Goal: Navigation & Orientation: Find specific page/section

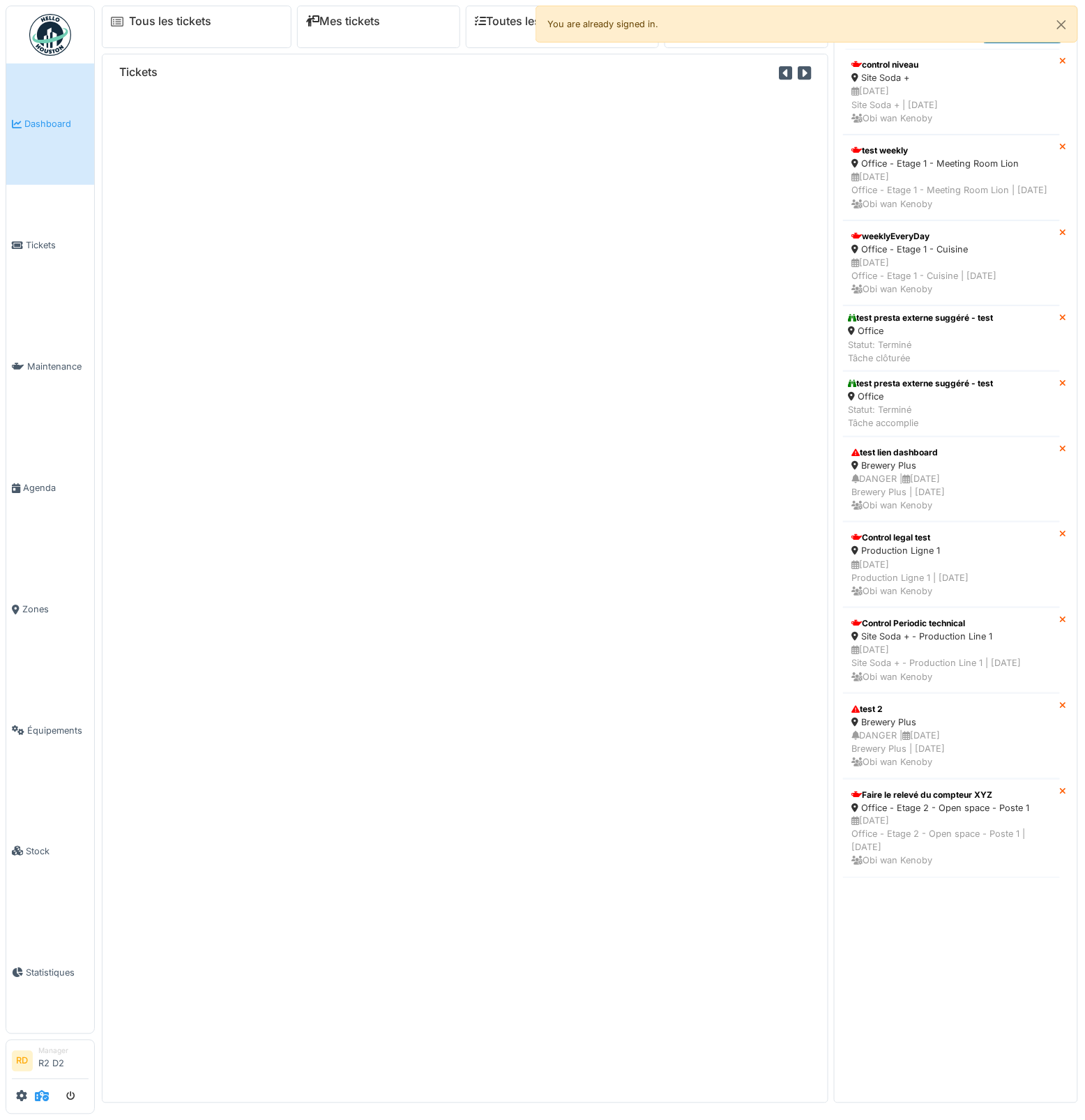
click at [38, 1095] on icon at bounding box center [42, 1096] width 14 height 11
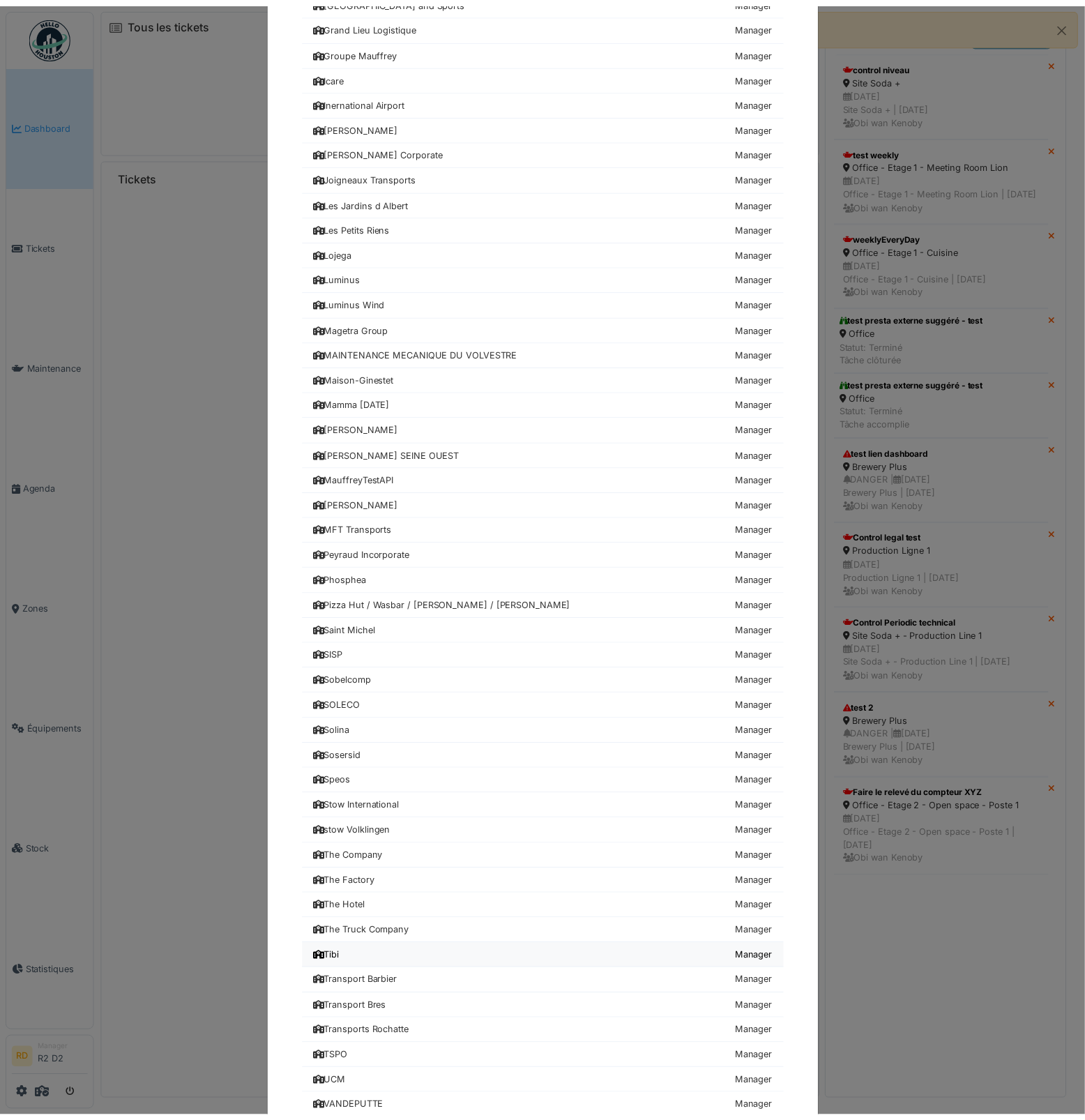
scroll to position [1060, 0]
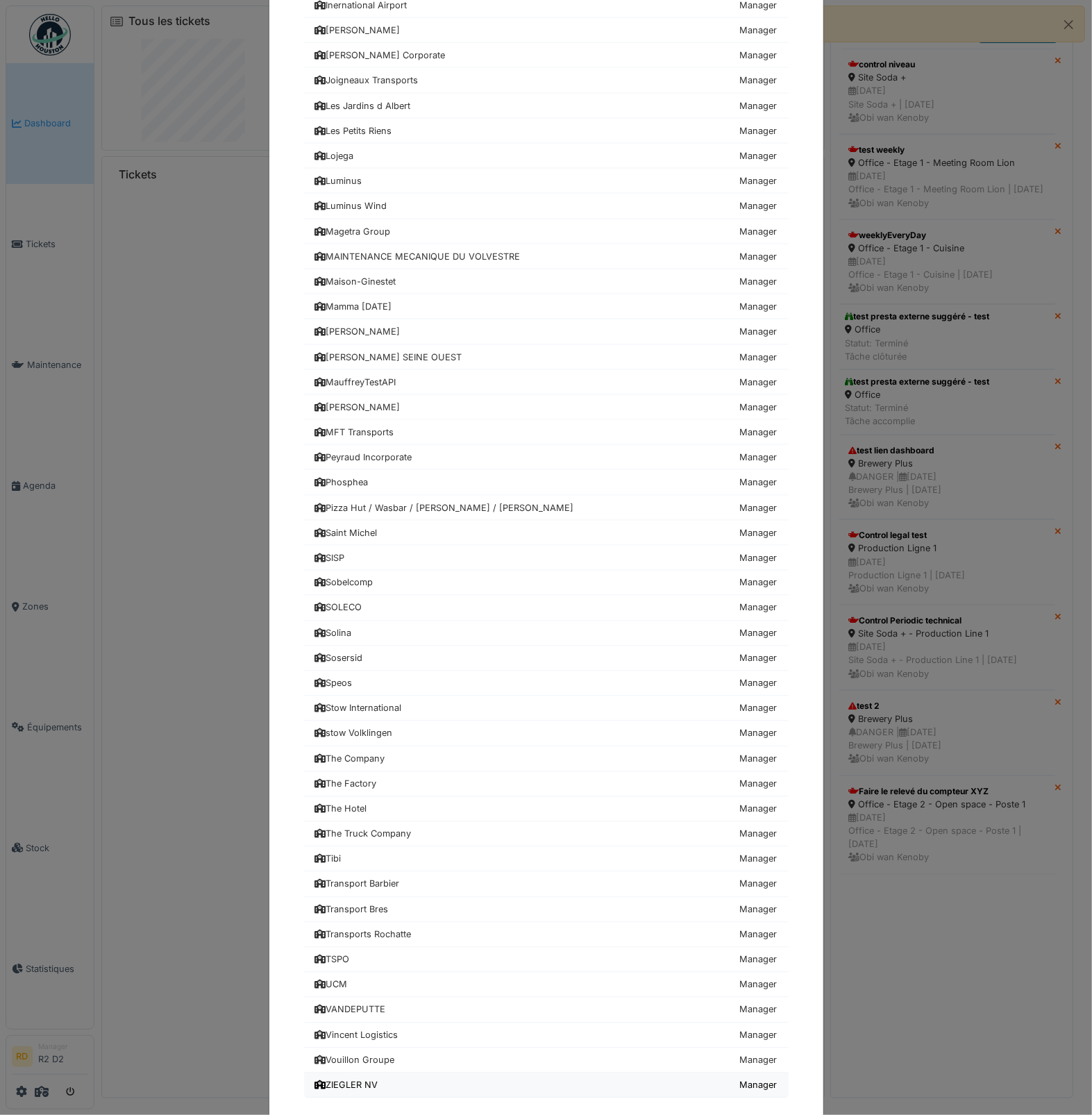
click at [408, 1073] on link "ZIEGLER NV Manager" at bounding box center [546, 1085] width 485 height 25
click at [353, 1079] on div "ZIEGLER NV" at bounding box center [347, 1085] width 64 height 13
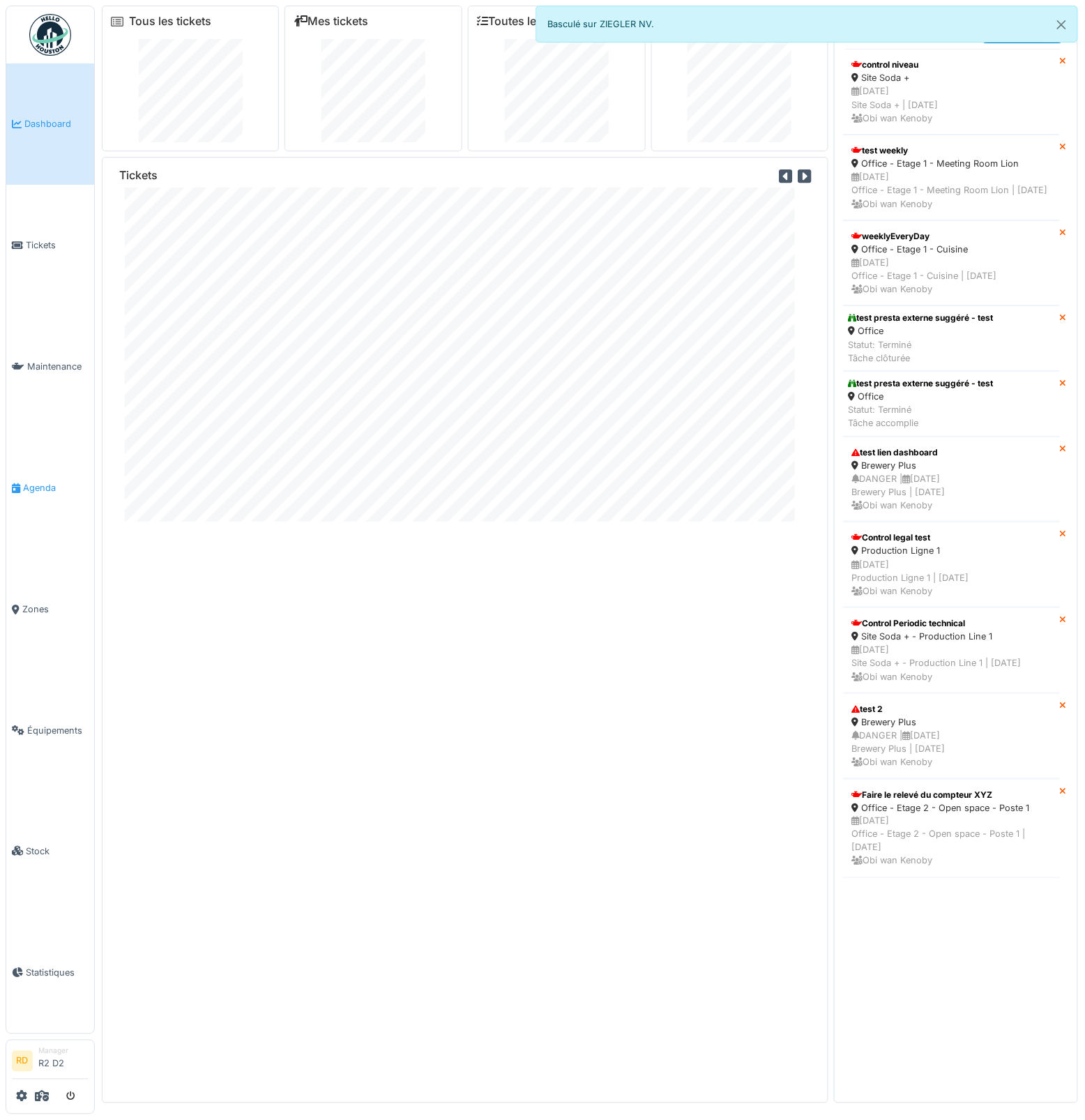
click at [34, 495] on link "Agenda" at bounding box center [50, 488] width 88 height 121
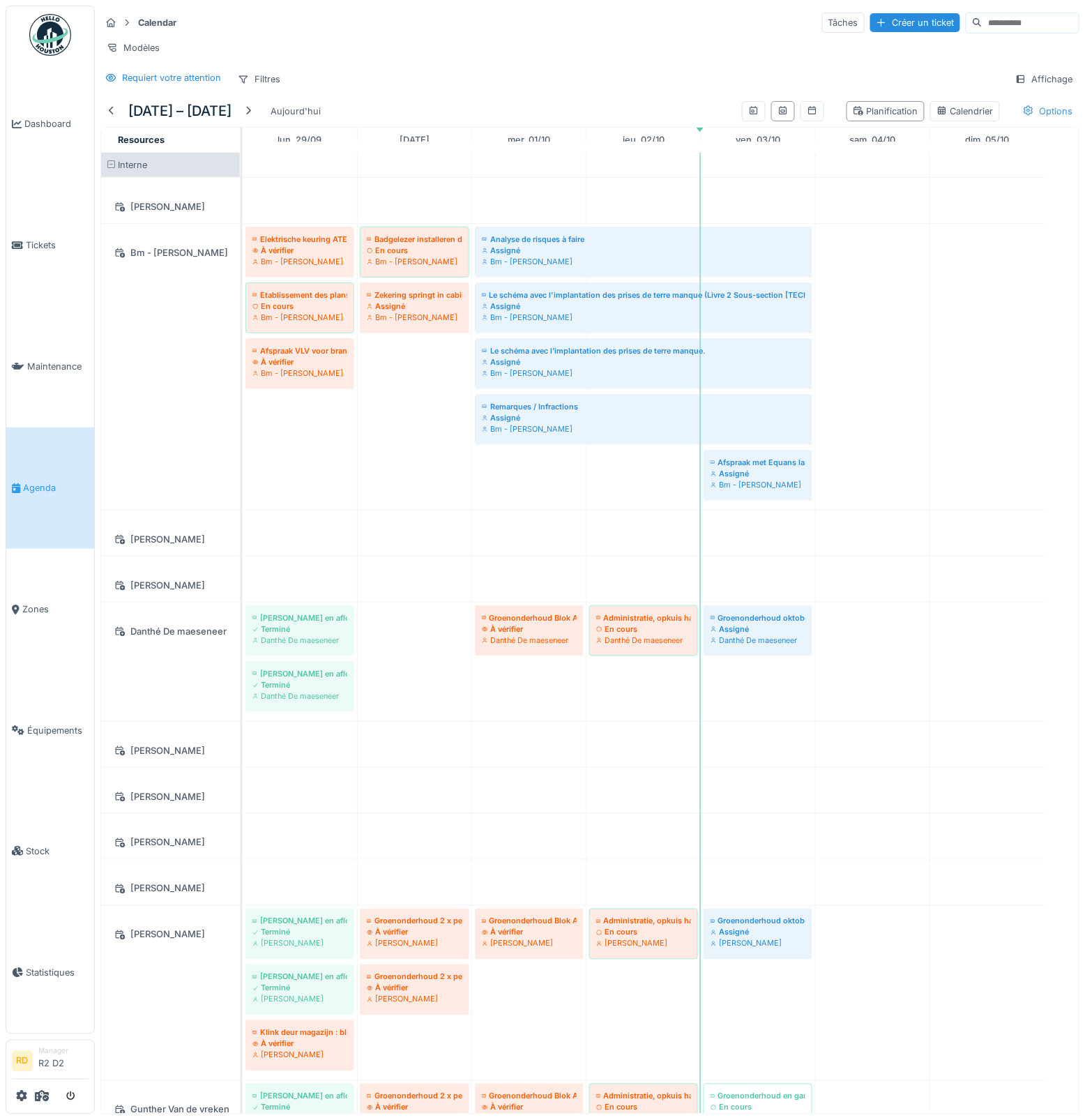
click at [1017, 115] on div "Options" at bounding box center [1048, 111] width 63 height 21
click at [924, 166] on div "Afficher les absences" at bounding box center [939, 171] width 112 height 17
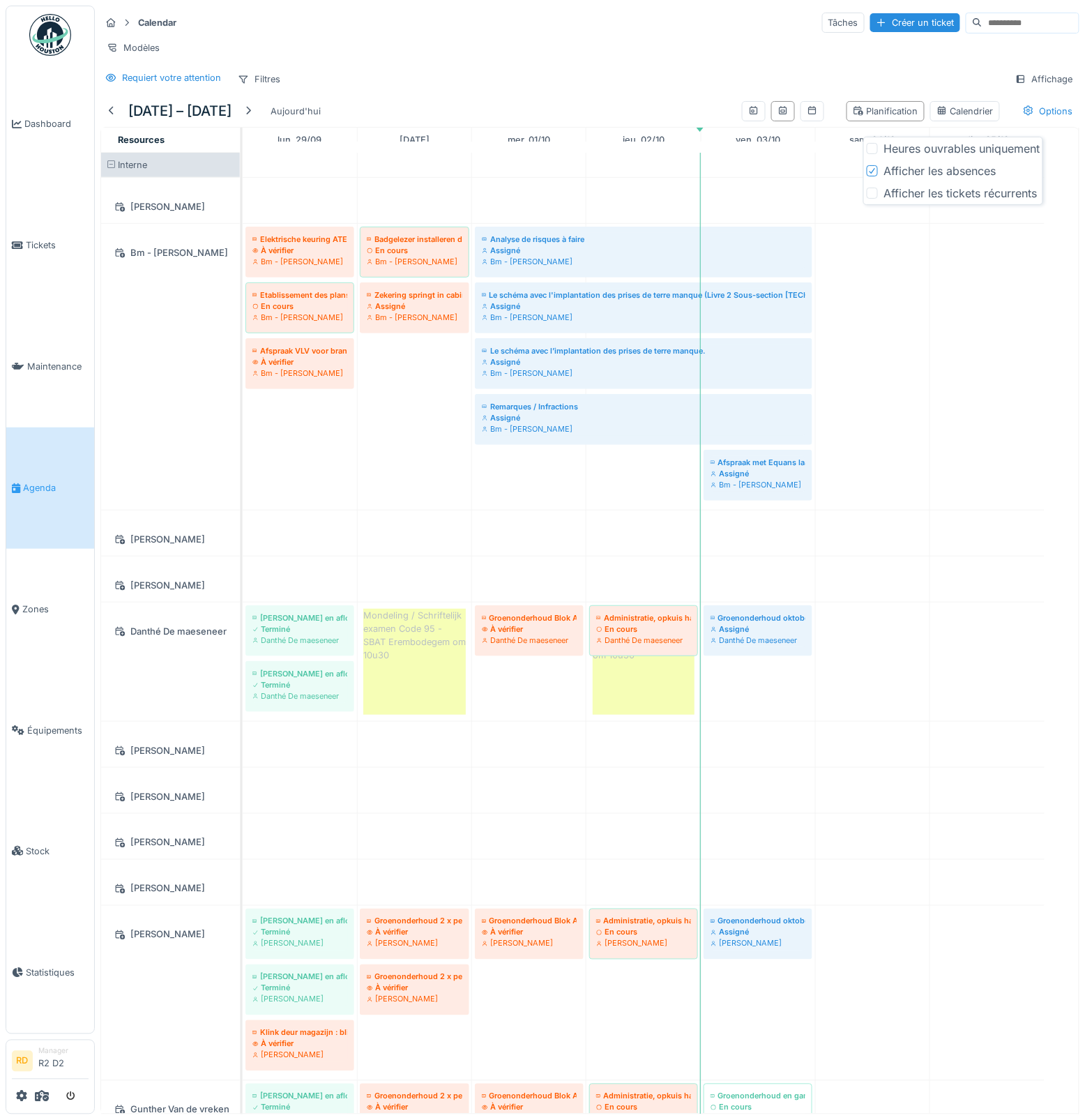
click at [875, 169] on icon at bounding box center [872, 170] width 8 height 7
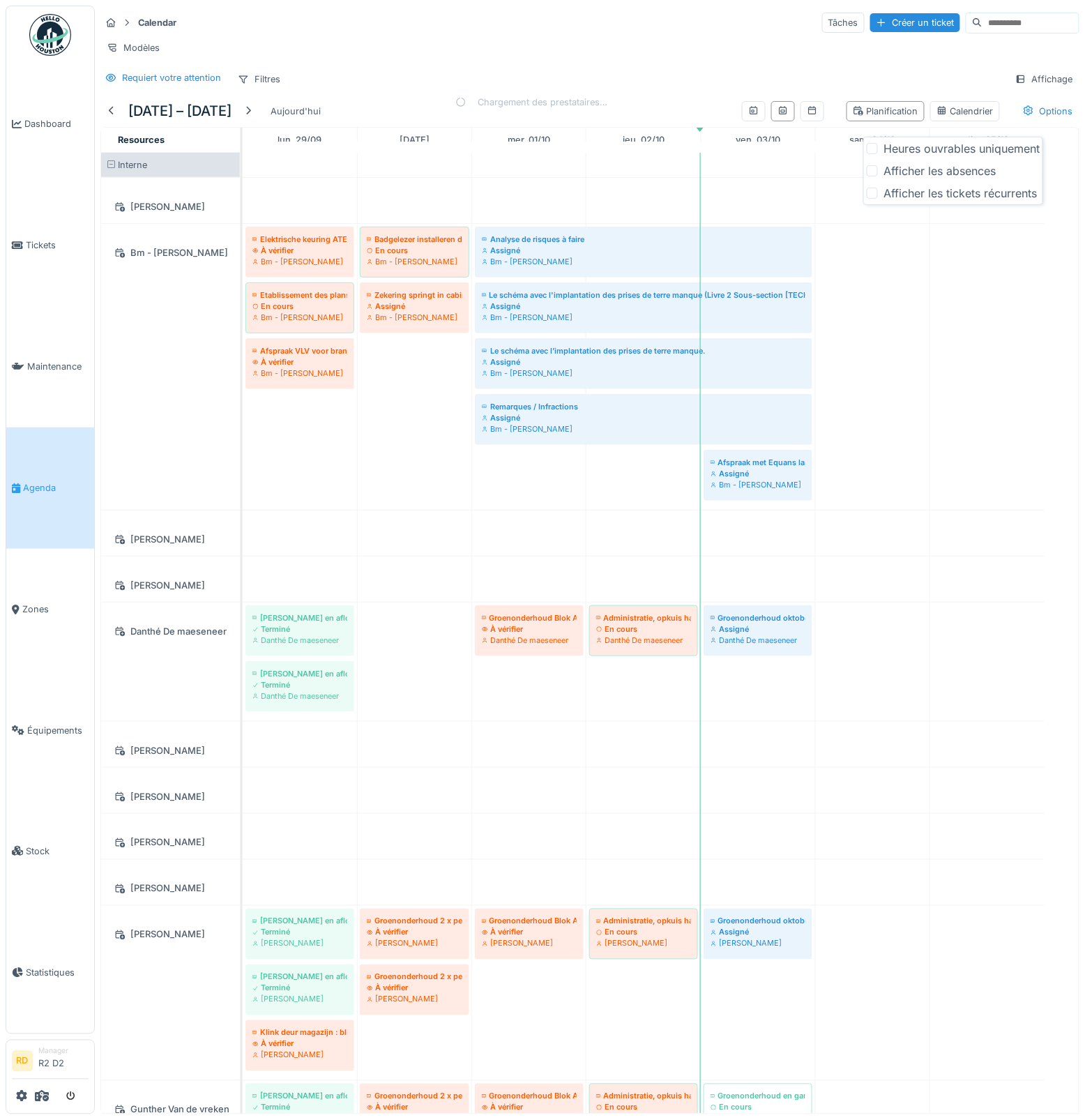
click at [929, 74] on div "Calendar Tâches Créer un ticket Modèles Requiert votre attention Filtres Affich…" at bounding box center [590, 50] width 990 height 90
click at [38, 1097] on icon at bounding box center [42, 1096] width 14 height 11
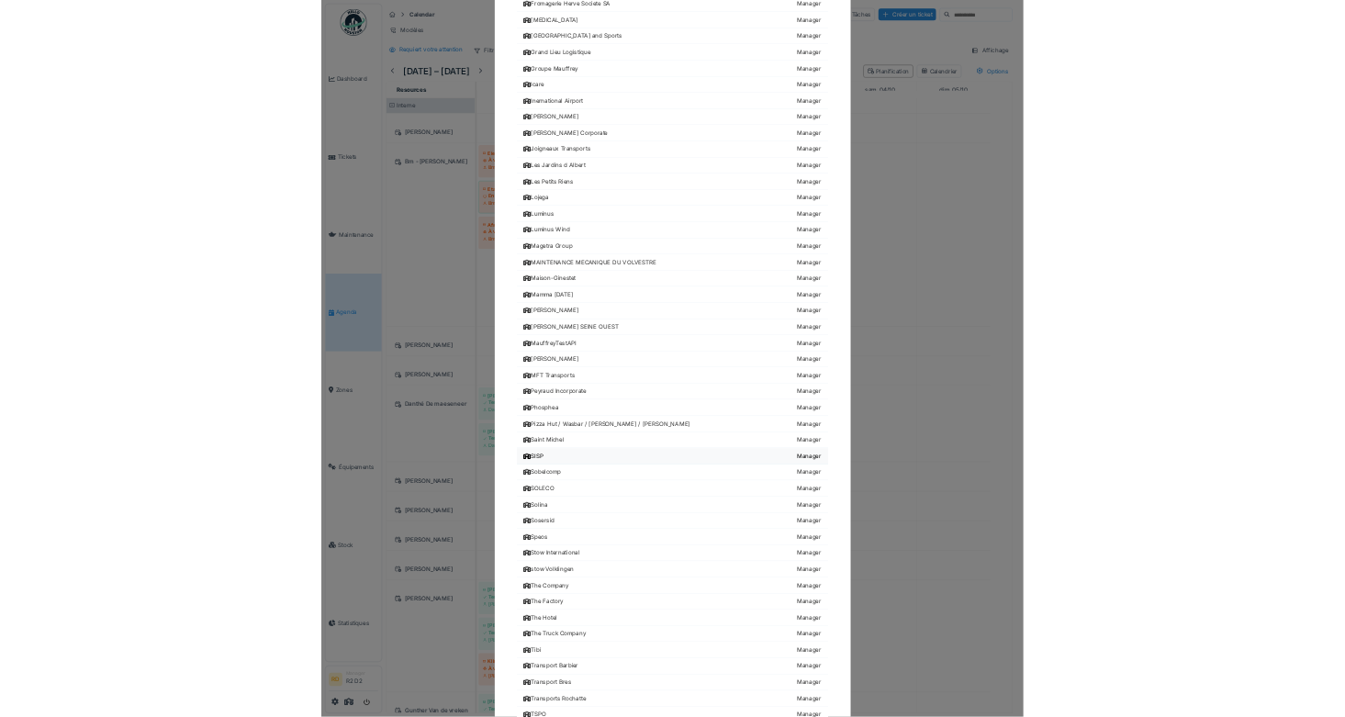
scroll to position [1396, 0]
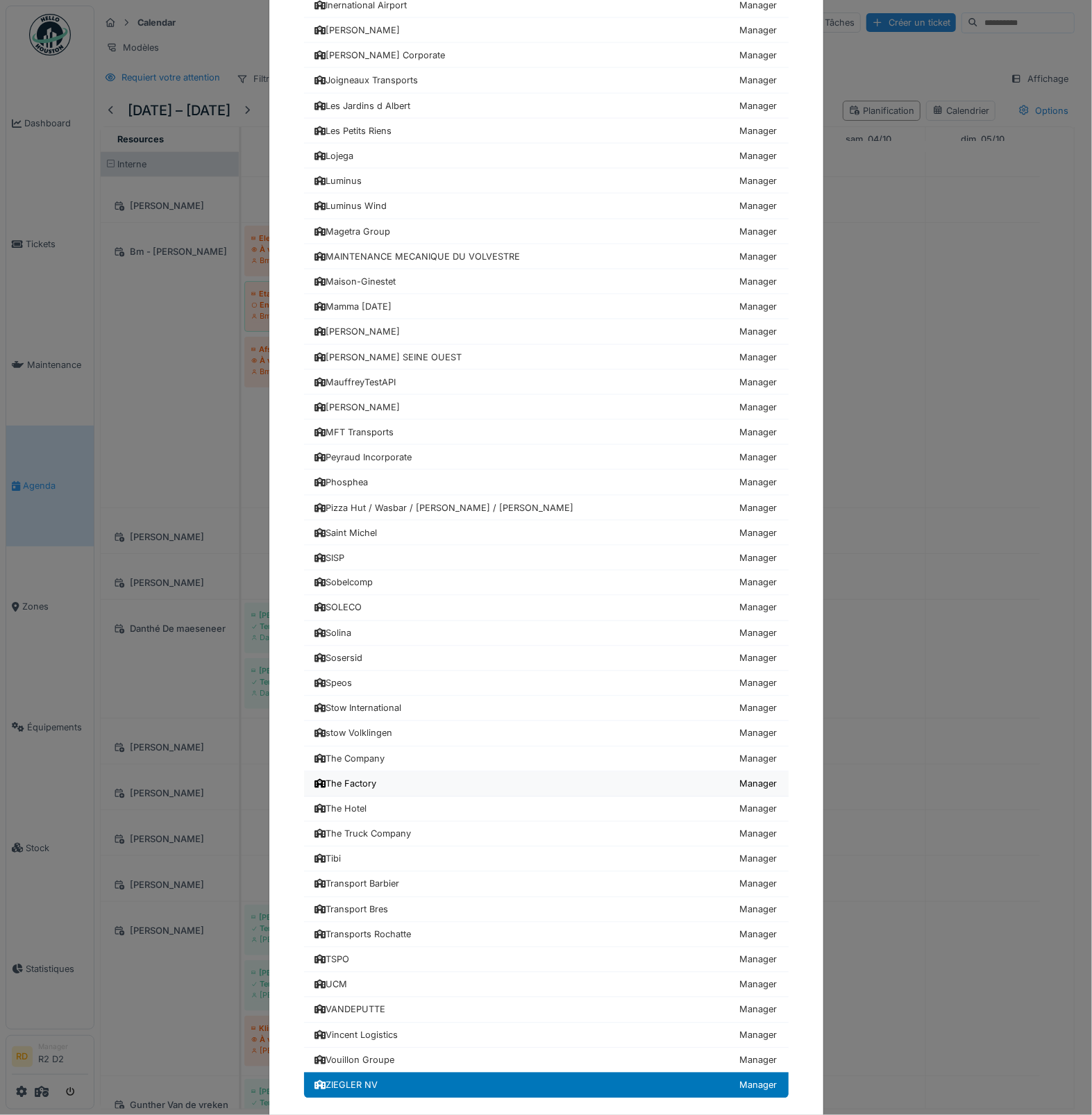
click at [375, 772] on link "The Factory Manager" at bounding box center [546, 784] width 485 height 25
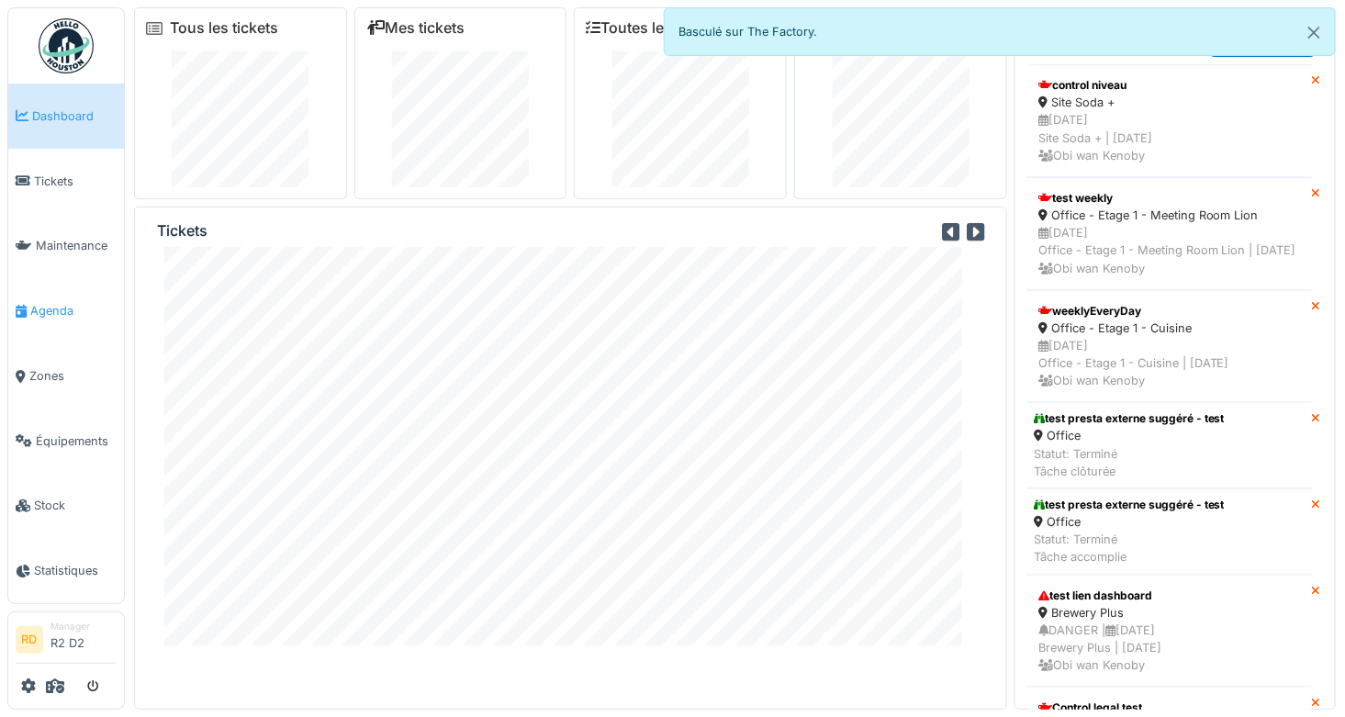
click at [56, 313] on span "Agenda" at bounding box center [73, 310] width 86 height 17
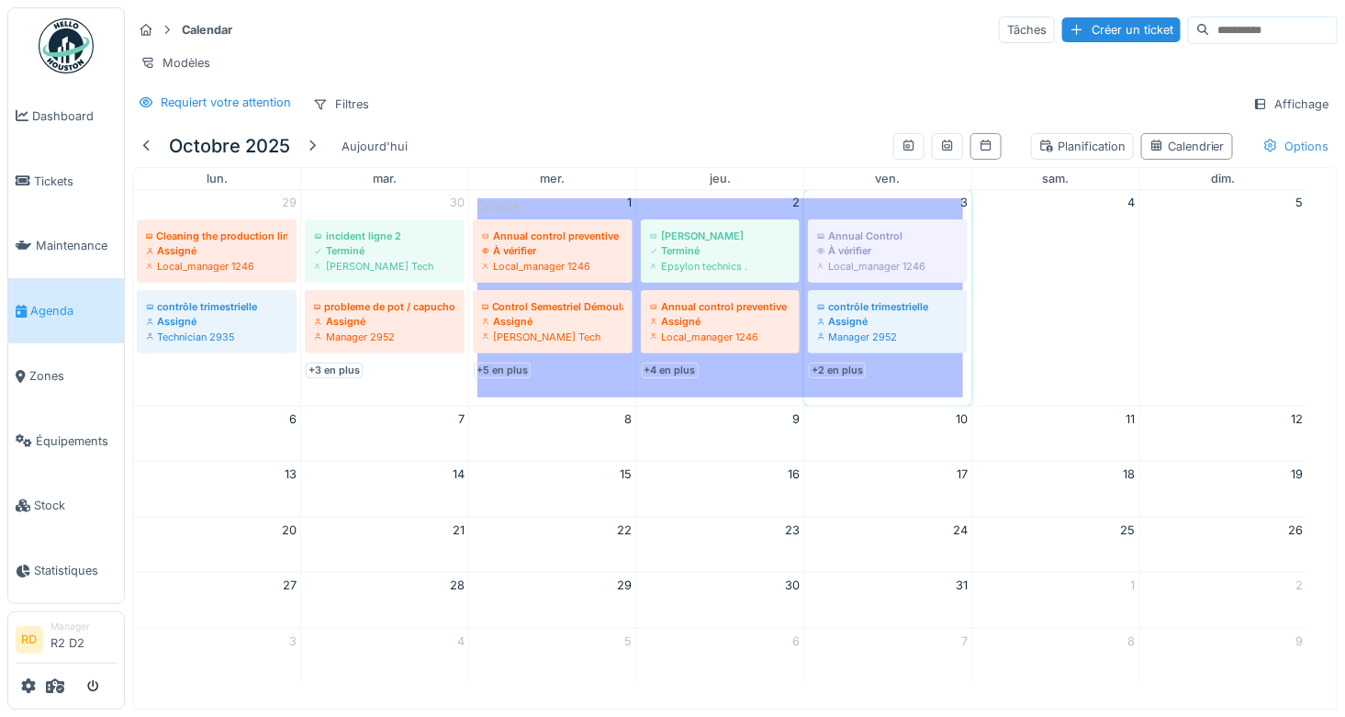
click at [1266, 160] on div "Options" at bounding box center [1296, 146] width 83 height 27
